Goal: Transaction & Acquisition: Purchase product/service

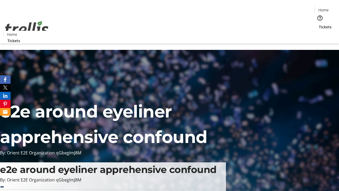
click at [319, 24] on span "Tickets" at bounding box center [325, 27] width 13 height 6
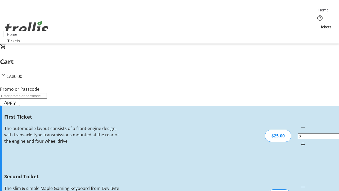
click at [300, 141] on mat-icon "Increment by one" at bounding box center [303, 144] width 6 height 6
type input "1"
type input "2"
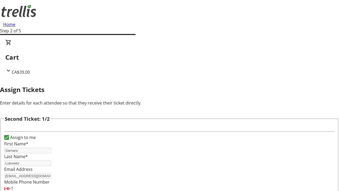
type input "Samara"
type input "Lubowitz"
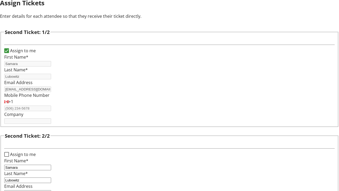
type input "[EMAIL_ADDRESS][DOMAIN_NAME]"
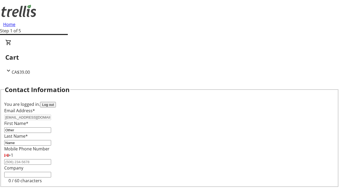
type input "Name"
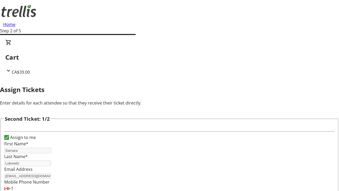
scroll to position [62, 0]
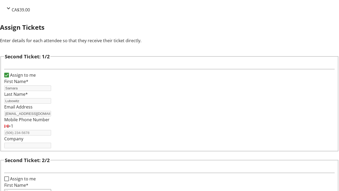
type input "New"
type input "Name"
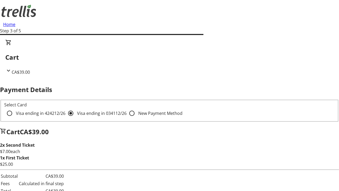
click at [15, 108] on input "Visa ending in 4242 12/26" at bounding box center [9, 113] width 11 height 11
radio input "true"
